Goal: Check status

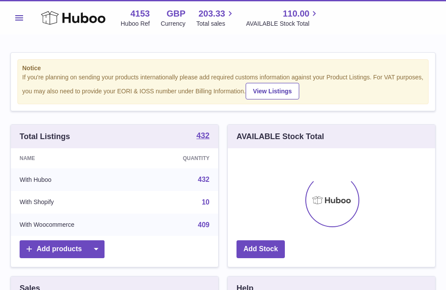
click at [53, 16] on icon at bounding box center [73, 17] width 65 height 17
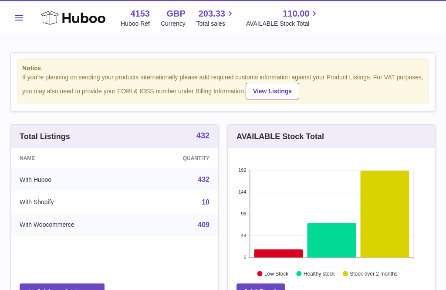
click at [209, 18] on span "203.33" at bounding box center [212, 14] width 27 height 12
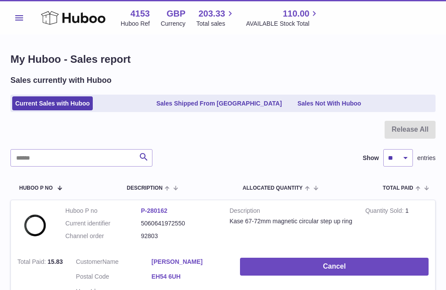
click at [188, 102] on link "Sales Shipped From [GEOGRAPHIC_DATA]" at bounding box center [219, 103] width 132 height 14
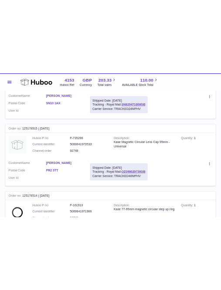
scroll to position [503, 0]
